Goal: Find specific page/section: Find specific page/section

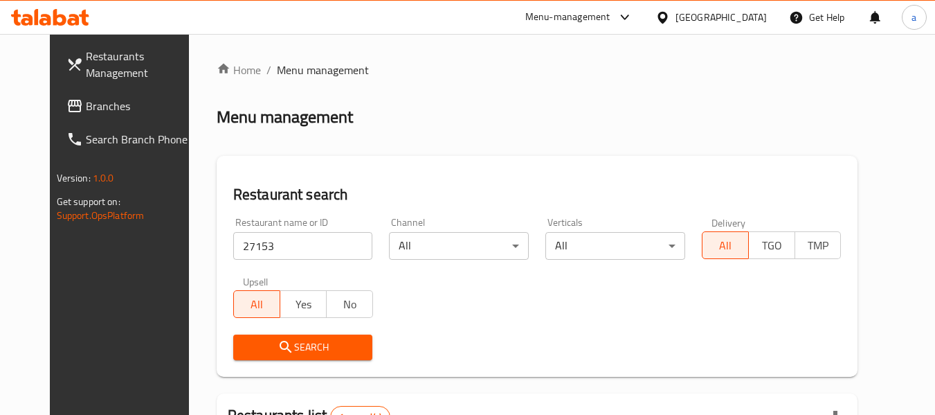
scroll to position [191, 0]
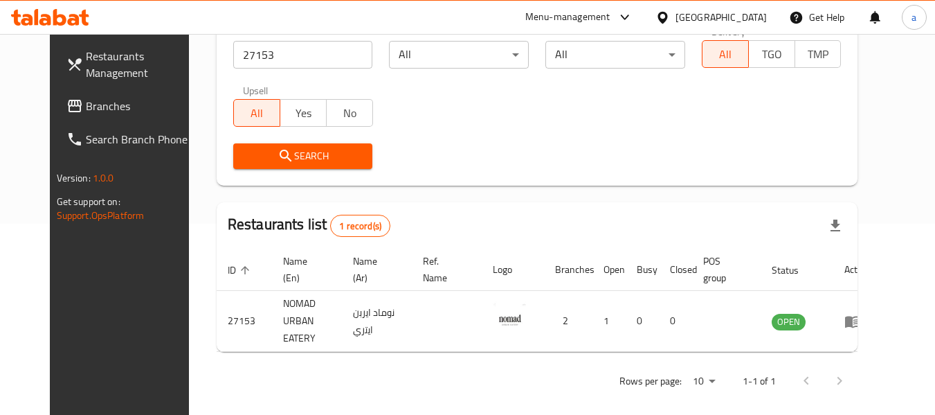
click at [753, 15] on div "Bahrain" at bounding box center [721, 17] width 91 height 15
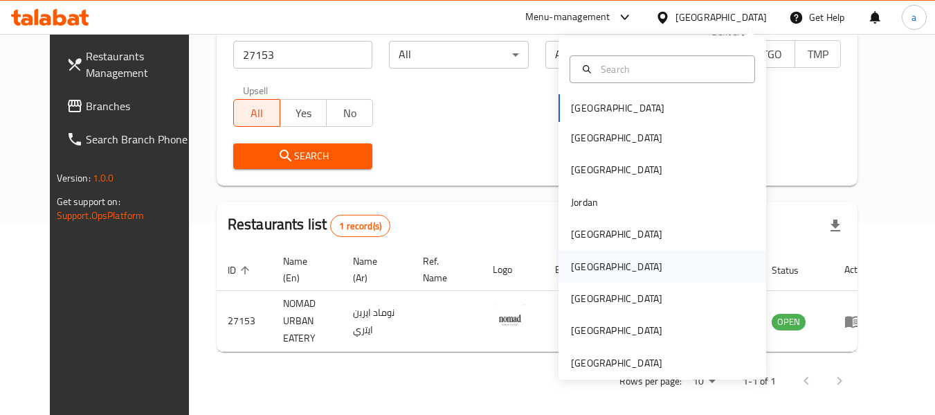
click at [611, 262] on div "Oman" at bounding box center [663, 267] width 208 height 32
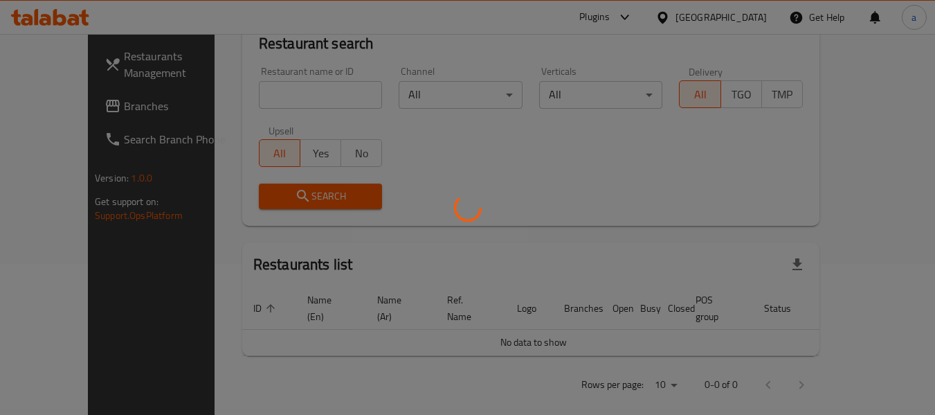
scroll to position [191, 0]
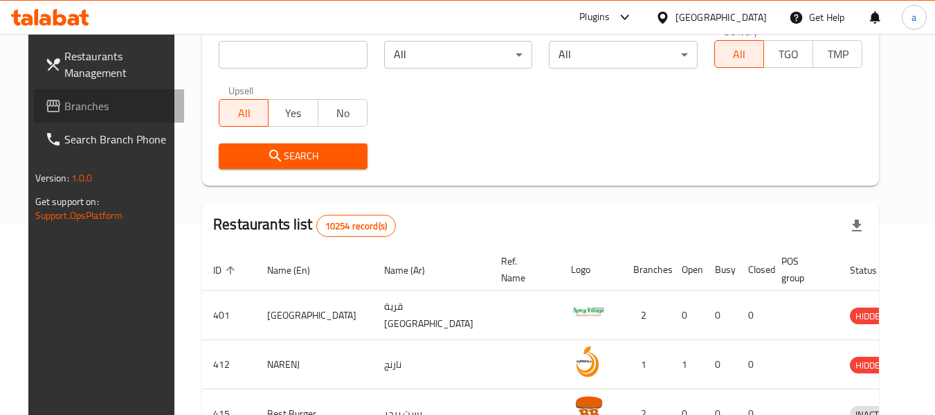
click at [85, 106] on span "Branches" at bounding box center [118, 106] width 109 height 17
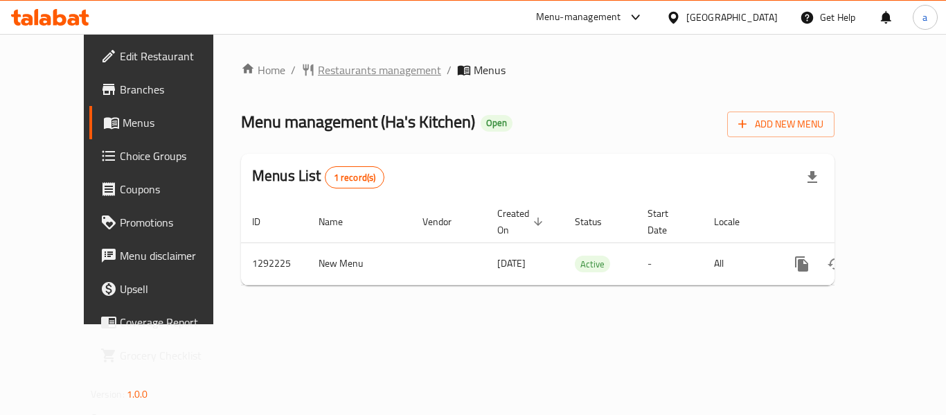
click at [318, 71] on span "Restaurants management" at bounding box center [379, 70] width 123 height 17
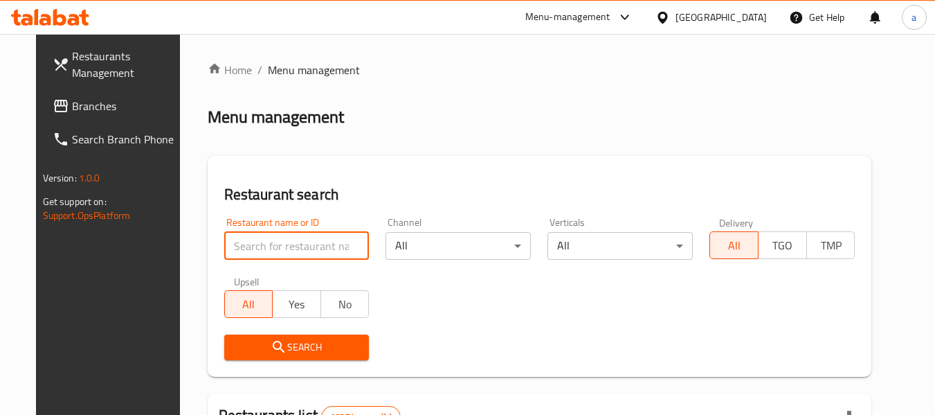
click at [293, 243] on input "search" at bounding box center [296, 246] width 145 height 28
paste input "699038"
type input "699038"
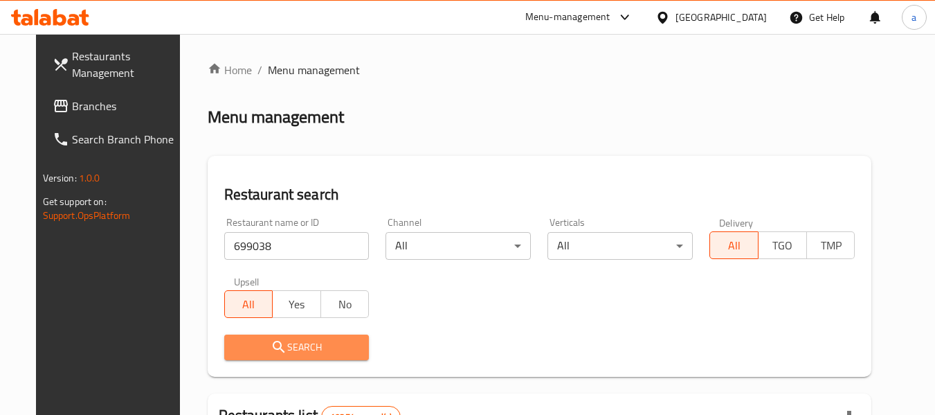
click at [298, 346] on span "Search" at bounding box center [296, 347] width 123 height 17
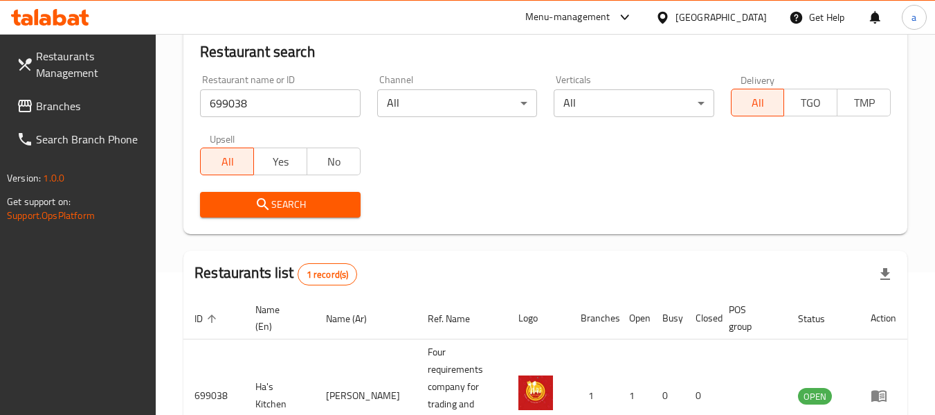
scroll to position [203, 0]
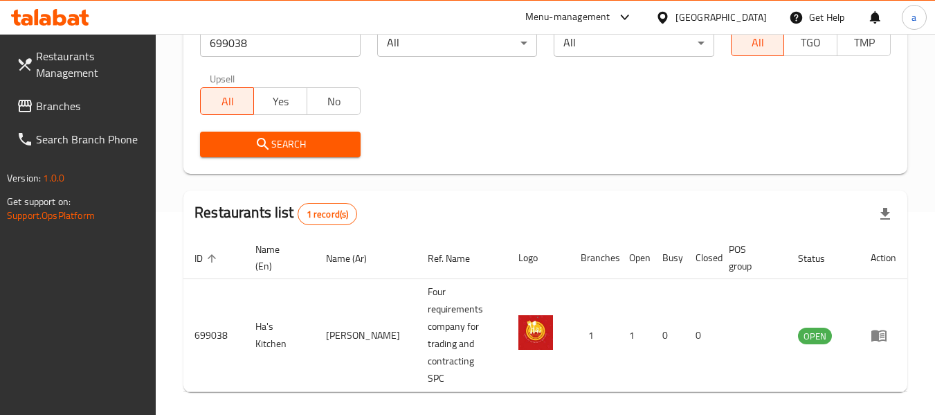
click at [757, 16] on div "Oman" at bounding box center [721, 17] width 91 height 15
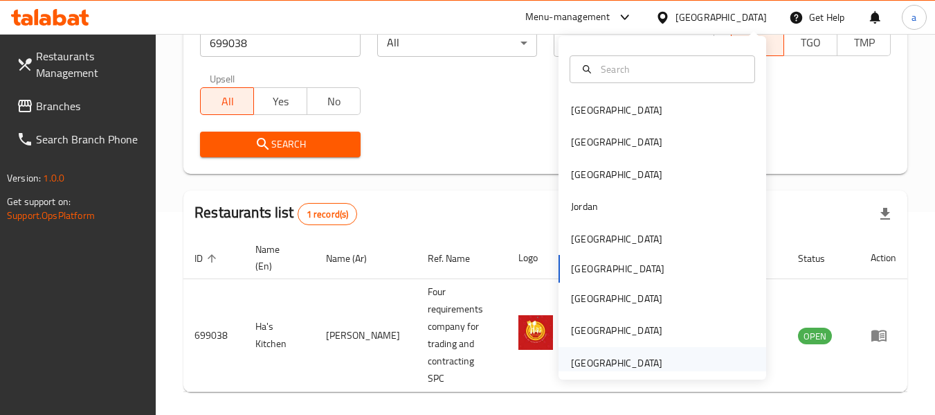
click at [607, 364] on div "[GEOGRAPHIC_DATA]" at bounding box center [616, 362] width 91 height 15
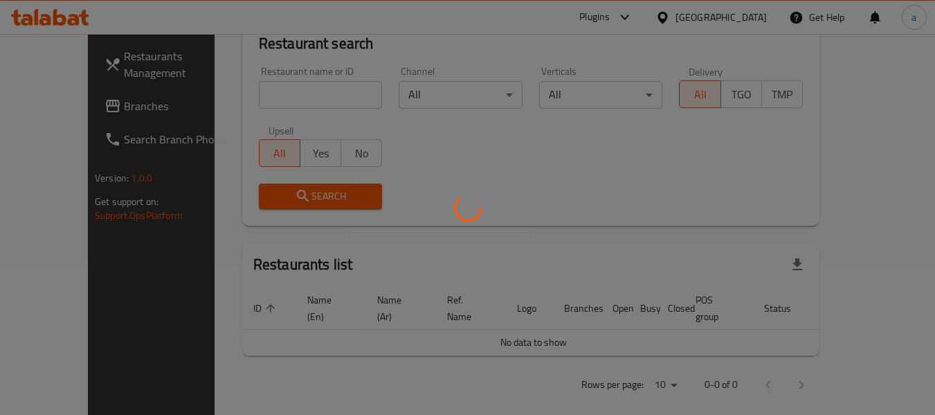
scroll to position [203, 0]
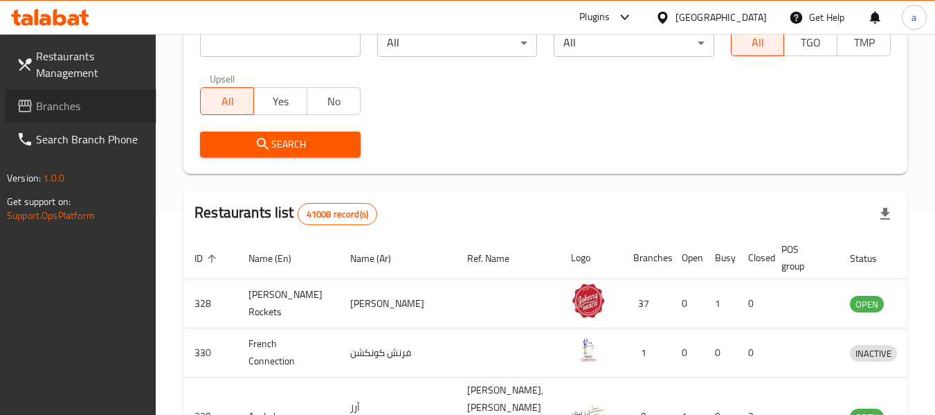
click at [62, 103] on span "Branches" at bounding box center [90, 106] width 109 height 17
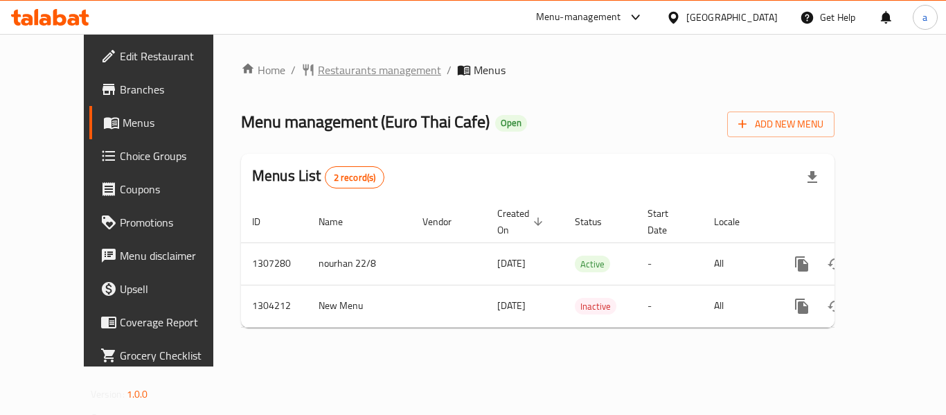
click at [328, 75] on span "Restaurants management" at bounding box center [379, 70] width 123 height 17
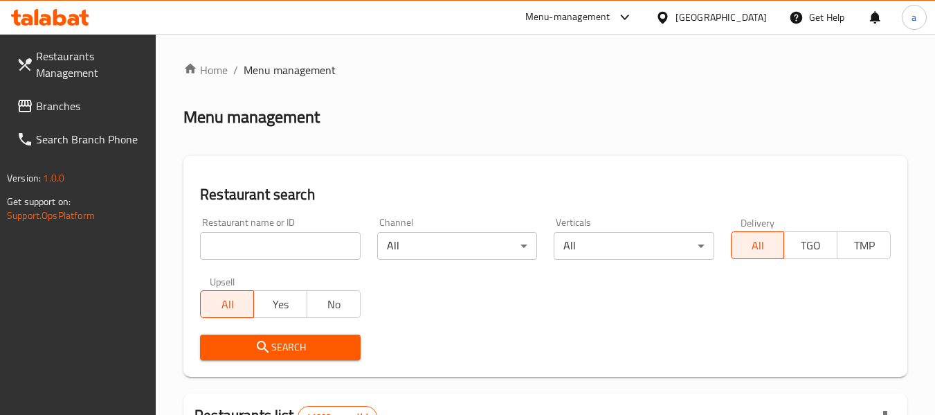
click at [301, 230] on div "Restaurant name or ID Restaurant name or ID" at bounding box center [280, 238] width 160 height 42
drag, startPoint x: 302, startPoint y: 235, endPoint x: 319, endPoint y: 267, distance: 36.3
click at [302, 235] on input "search" at bounding box center [280, 246] width 160 height 28
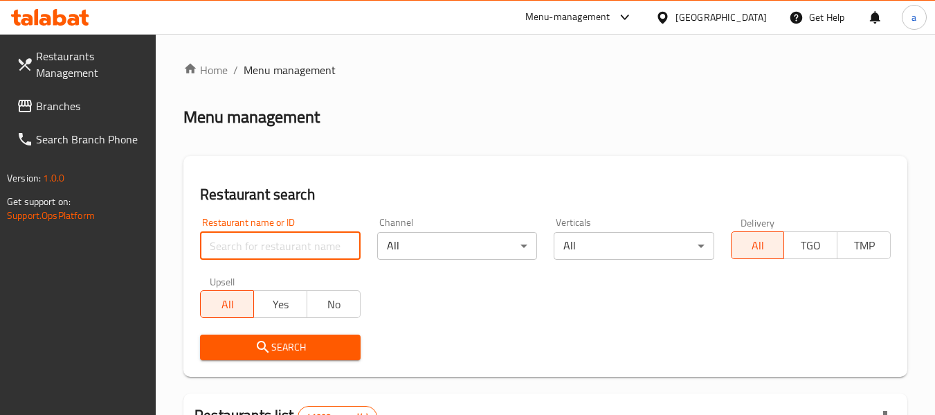
paste input "703056"
type input "703056"
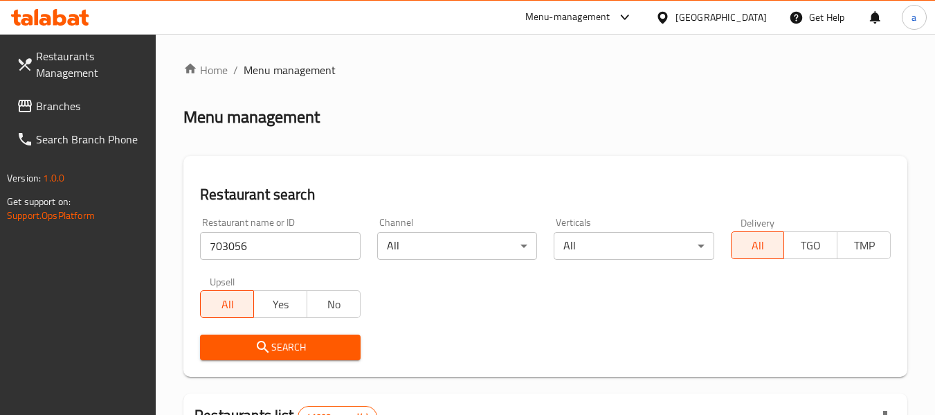
click at [337, 341] on span "Search" at bounding box center [280, 347] width 138 height 17
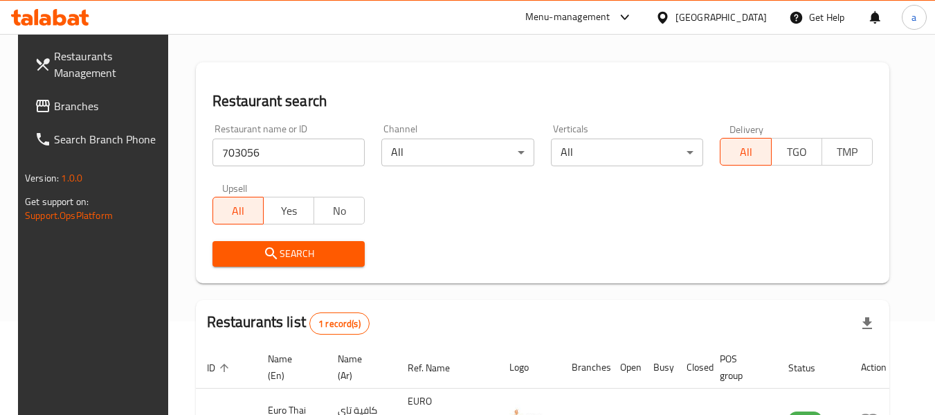
scroll to position [191, 0]
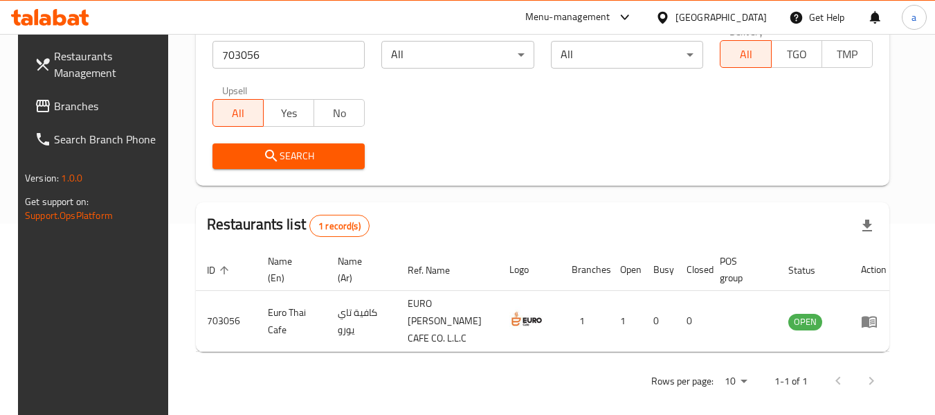
click at [702, 17] on div "[GEOGRAPHIC_DATA]" at bounding box center [721, 17] width 91 height 15
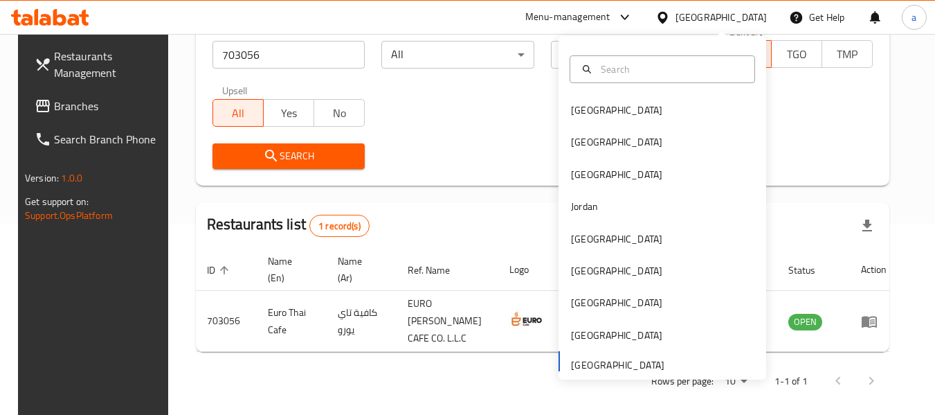
click at [71, 102] on span "Branches" at bounding box center [108, 106] width 109 height 17
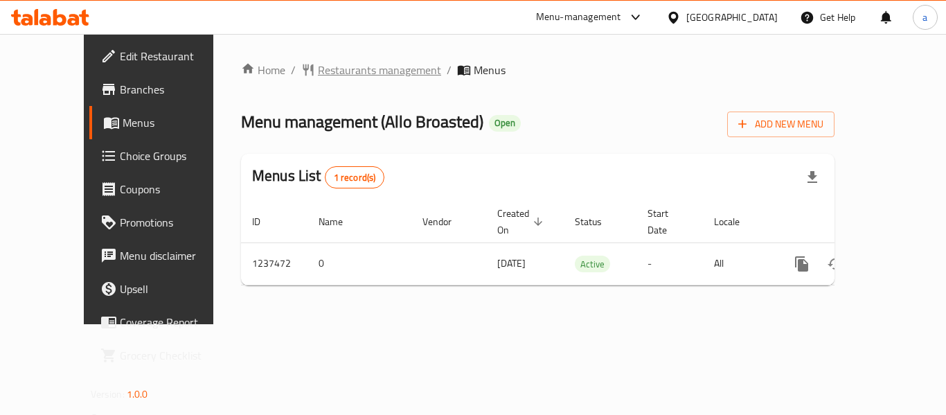
click at [343, 71] on span "Restaurants management" at bounding box center [379, 70] width 123 height 17
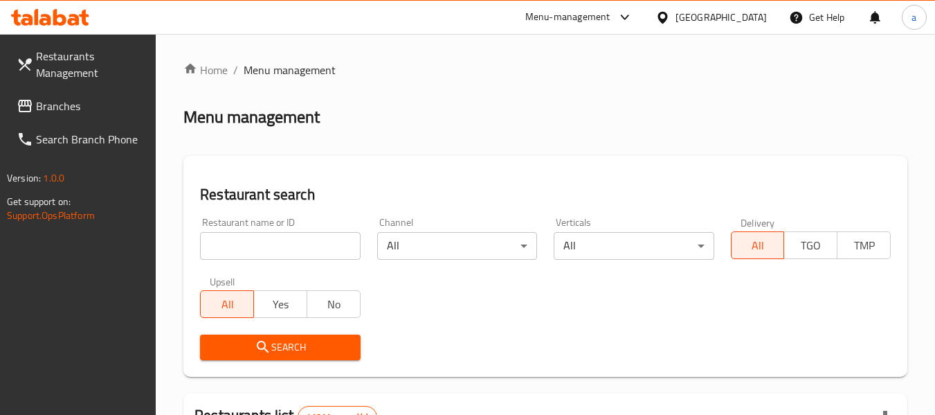
click at [296, 249] on input "search" at bounding box center [280, 246] width 160 height 28
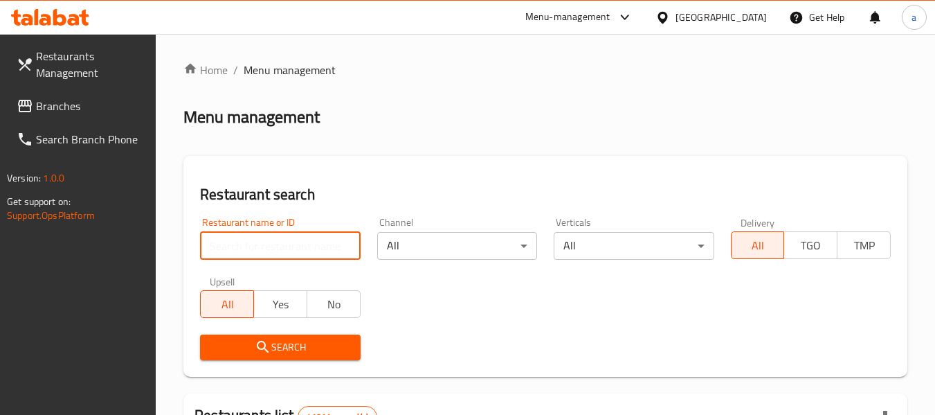
paste input "679389"
type input "679389"
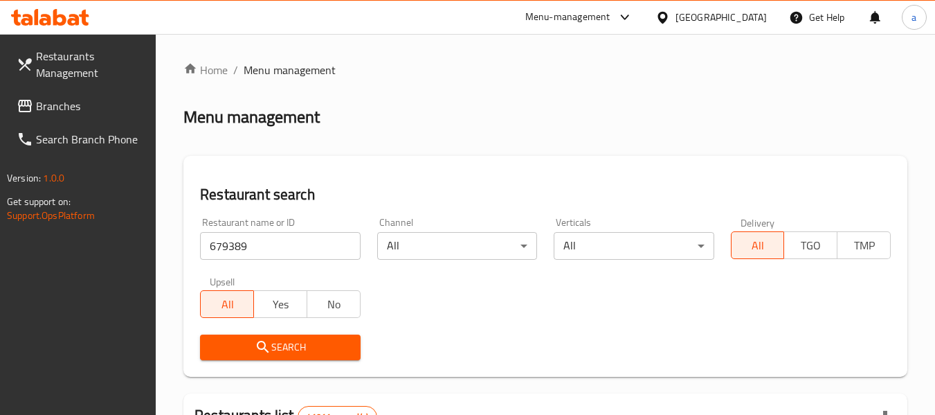
click at [312, 341] on span "Search" at bounding box center [280, 347] width 138 height 17
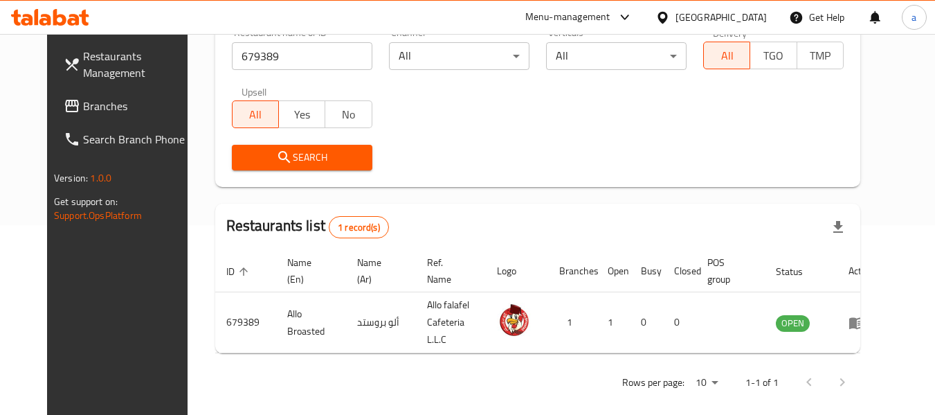
scroll to position [191, 0]
